Goal: Task Accomplishment & Management: Complete application form

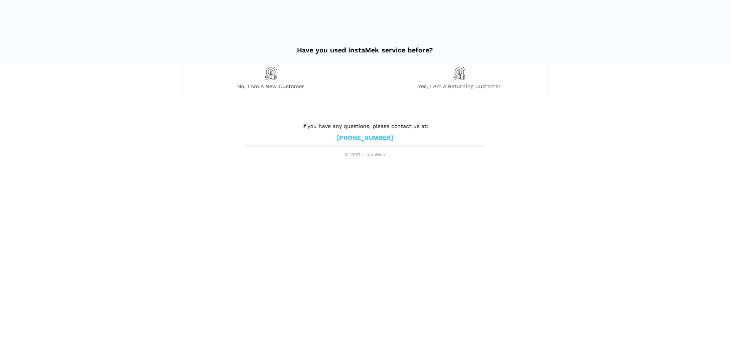
click at [270, 89] on span "No, I am a new customer" at bounding box center [271, 86] width 176 height 7
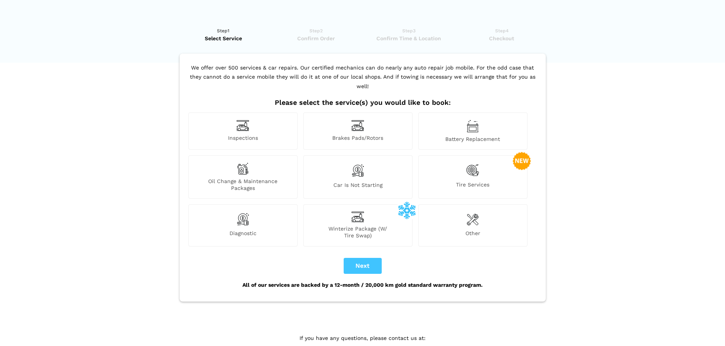
click at [466, 213] on img at bounding box center [472, 219] width 12 height 15
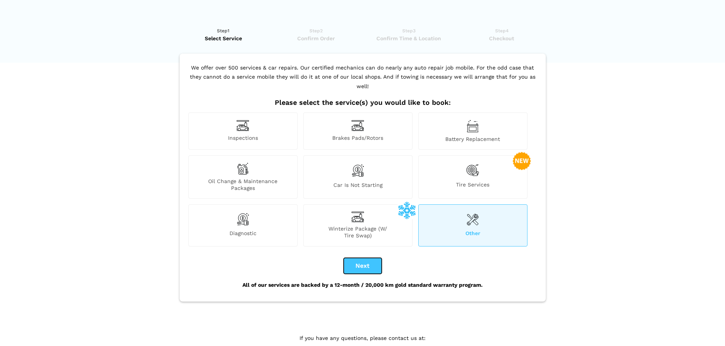
click at [369, 258] on button "Next" at bounding box center [362, 266] width 38 height 16
checkbox input "true"
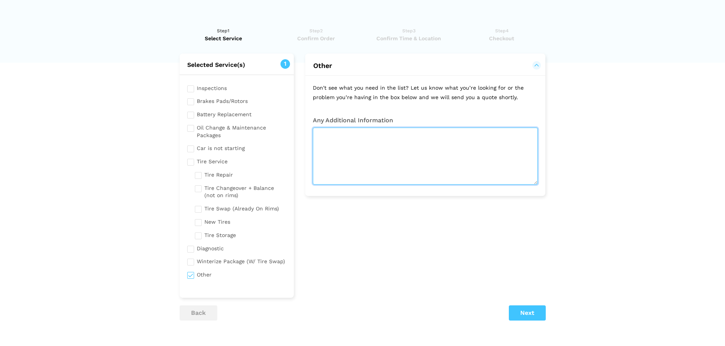
click at [344, 155] on textarea at bounding box center [425, 156] width 225 height 57
click at [392, 130] on textarea "replace control arm" at bounding box center [425, 156] width 225 height 57
type textarea "replace control arm on 2015 passat"
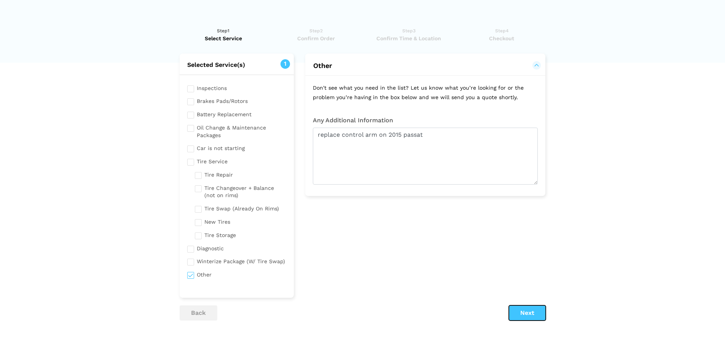
click at [520, 306] on button "Next" at bounding box center [527, 313] width 37 height 15
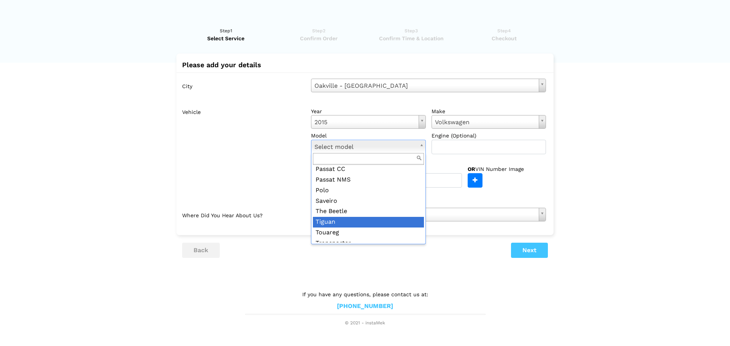
scroll to position [190, 0]
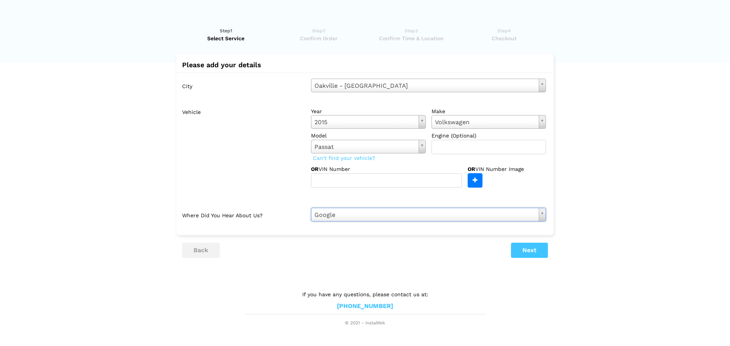
click at [509, 260] on lik "Have you used instaMek service before? No, I am a new customer Yes, I am a retu…" at bounding box center [365, 173] width 730 height 308
click at [539, 248] on button "Next" at bounding box center [529, 250] width 37 height 15
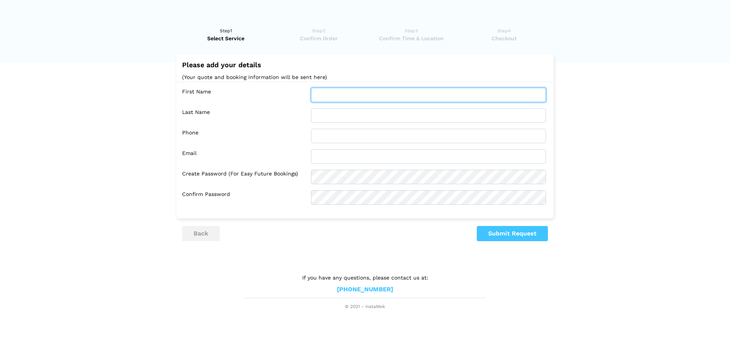
click at [352, 88] on input "text" at bounding box center [428, 95] width 235 height 14
type input "[PERSON_NAME]"
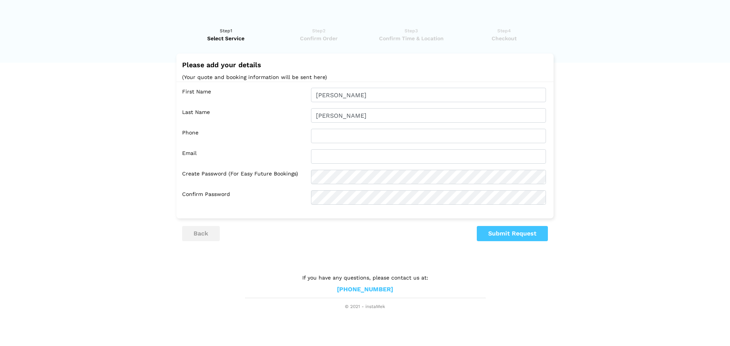
type input "4166063566"
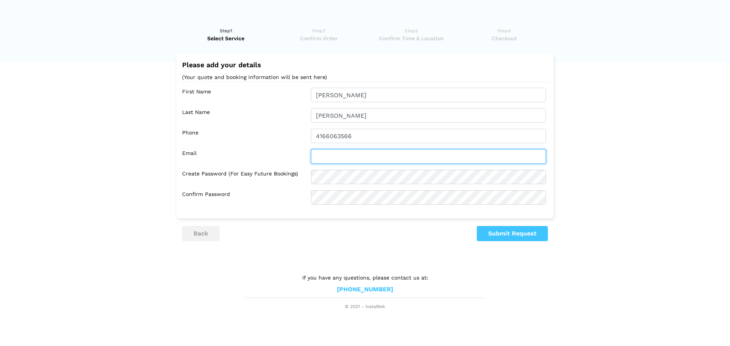
type input "[EMAIL_ADDRESS][DOMAIN_NAME]"
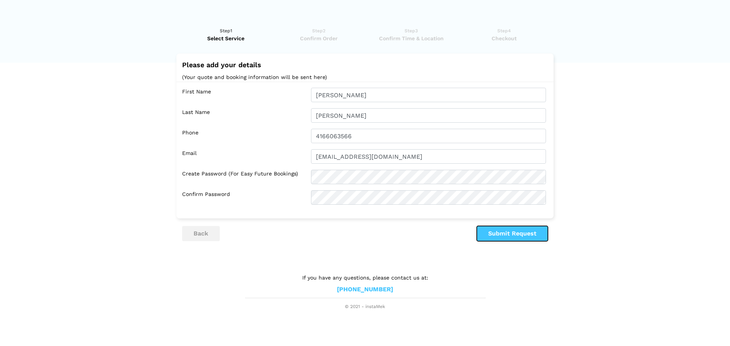
click at [493, 236] on button "Submit Request" at bounding box center [512, 233] width 71 height 15
